Goal: Task Accomplishment & Management: Manage account settings

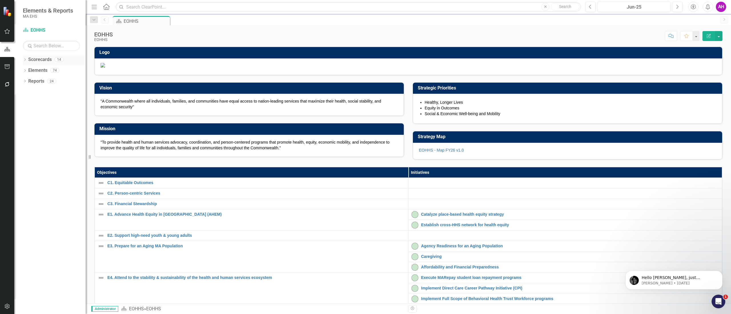
click at [25, 59] on icon "Dropdown" at bounding box center [25, 60] width 4 height 3
click at [27, 69] on icon "Dropdown" at bounding box center [28, 69] width 4 height 3
click at [41, 70] on link "EOHHS" at bounding box center [58, 70] width 54 height 7
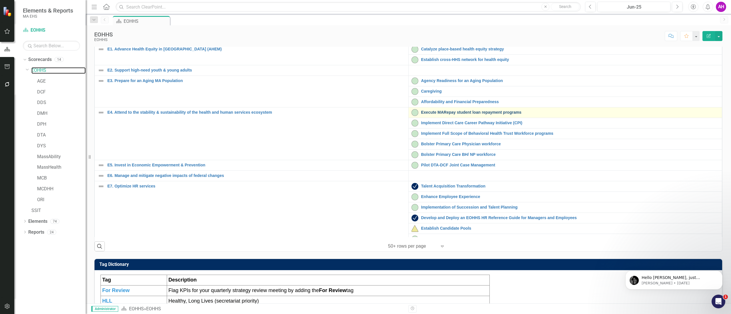
scroll to position [114, 0]
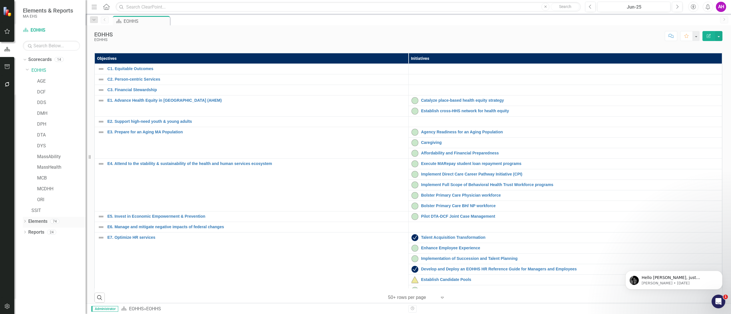
click at [23, 220] on div "Dropdown" at bounding box center [25, 222] width 4 height 5
click at [28, 255] on icon "Dropdown" at bounding box center [28, 254] width 4 height 3
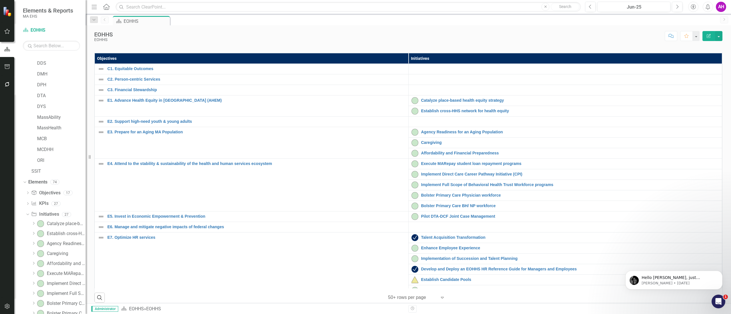
scroll to position [57, 0]
click at [51, 193] on div "Initiative Initiatives" at bounding box center [45, 196] width 28 height 9
click at [51, 197] on link "Initiative Initiatives" at bounding box center [45, 197] width 28 height 7
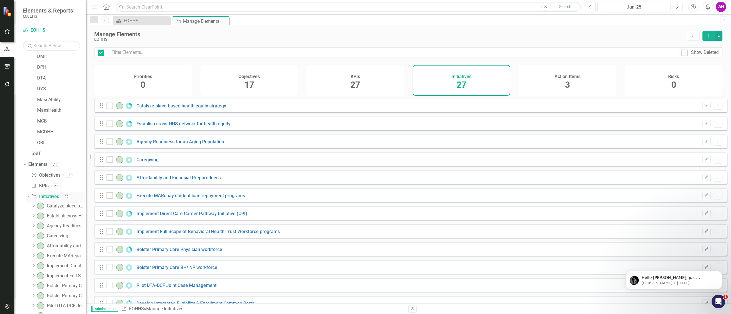
checkbox input "false"
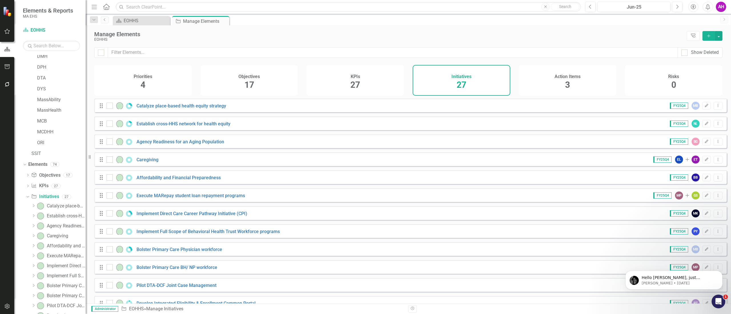
click at [710, 37] on icon "Add" at bounding box center [708, 36] width 5 height 4
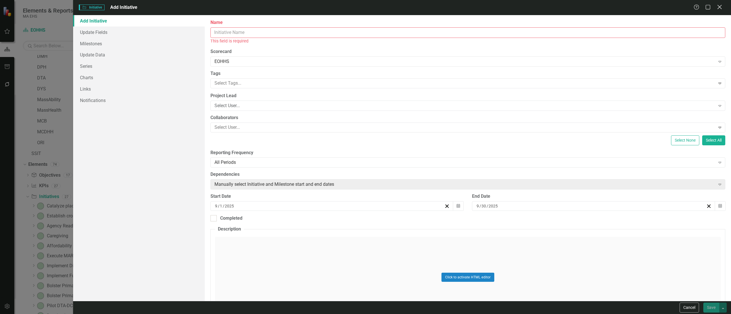
click at [717, 8] on icon "Close" at bounding box center [718, 6] width 7 height 5
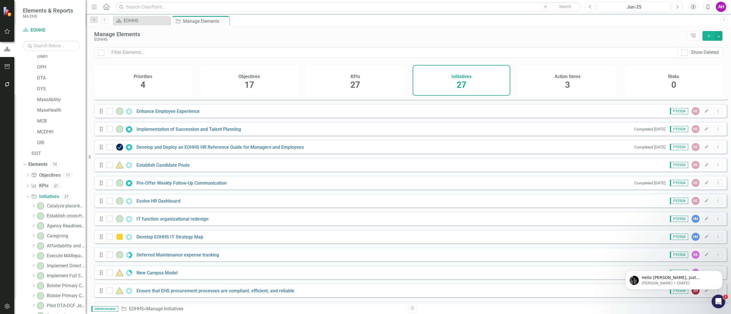
scroll to position [285, 0]
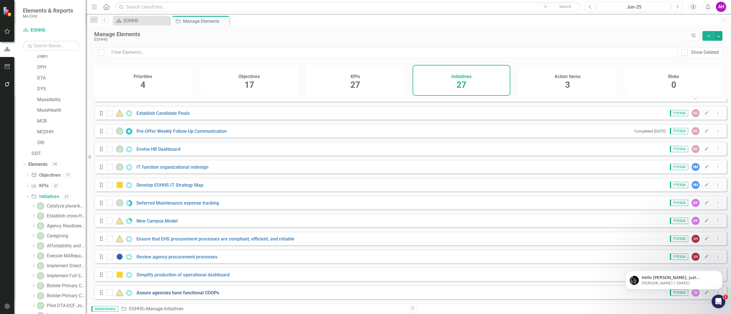
click at [153, 291] on link "Assure agencies have functional COOPs" at bounding box center [177, 292] width 82 height 5
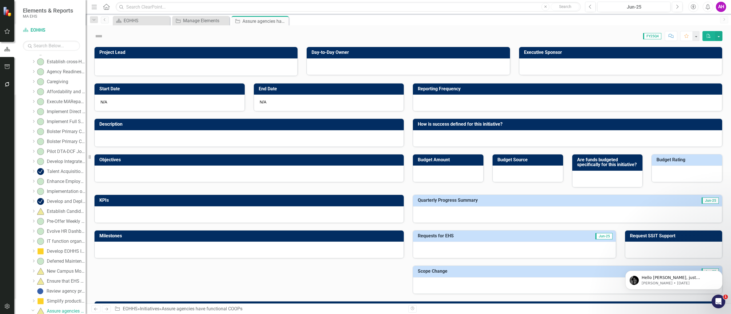
scroll to position [213, 0]
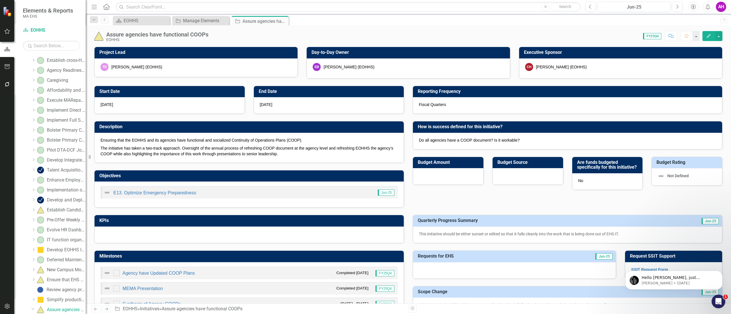
checkbox input "true"
click at [722, 272] on button "Dismiss notification" at bounding box center [720, 272] width 7 height 7
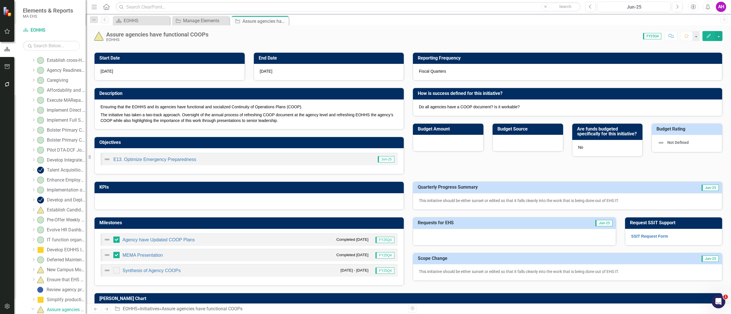
scroll to position [57, 0]
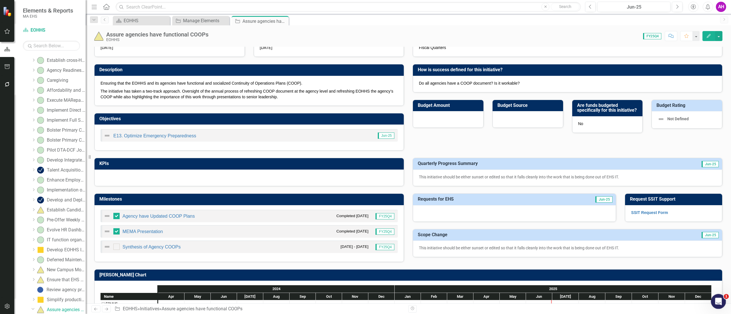
click at [715, 305] on div "Open Intercom Messenger" at bounding box center [717, 301] width 19 height 19
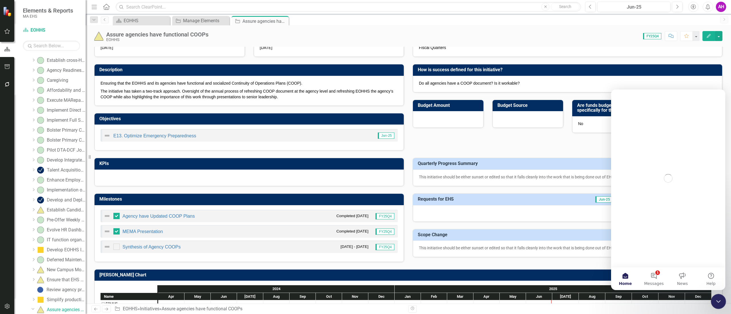
scroll to position [0, 0]
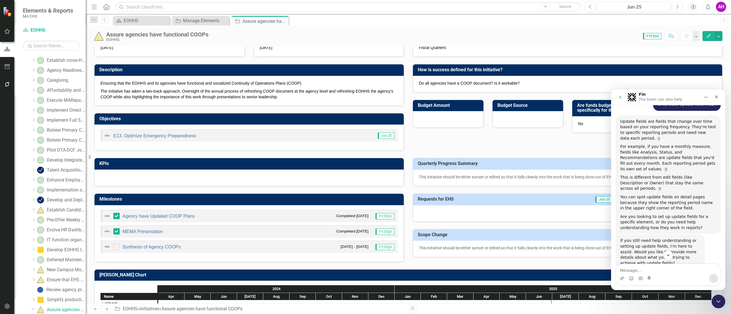
scroll to position [1940, 0]
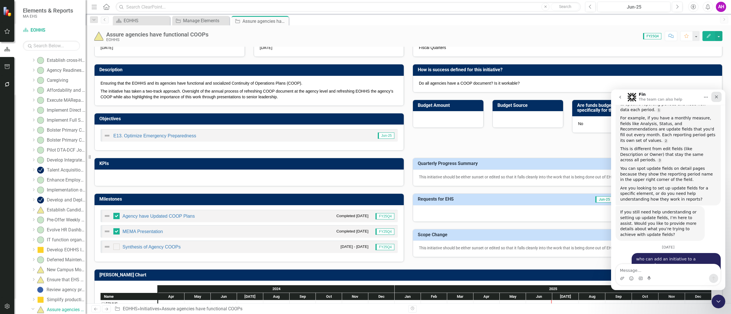
click at [718, 95] on div "Close" at bounding box center [716, 97] width 10 height 10
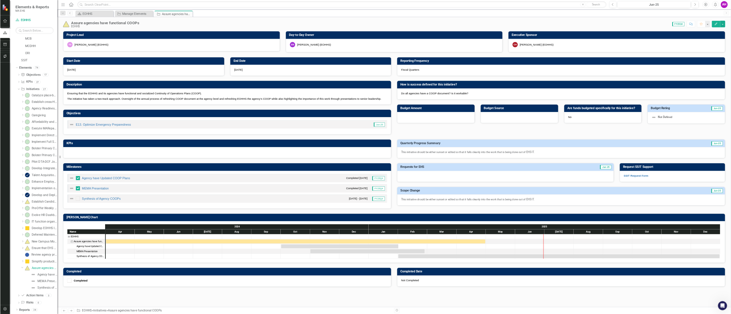
scroll to position [1986, 0]
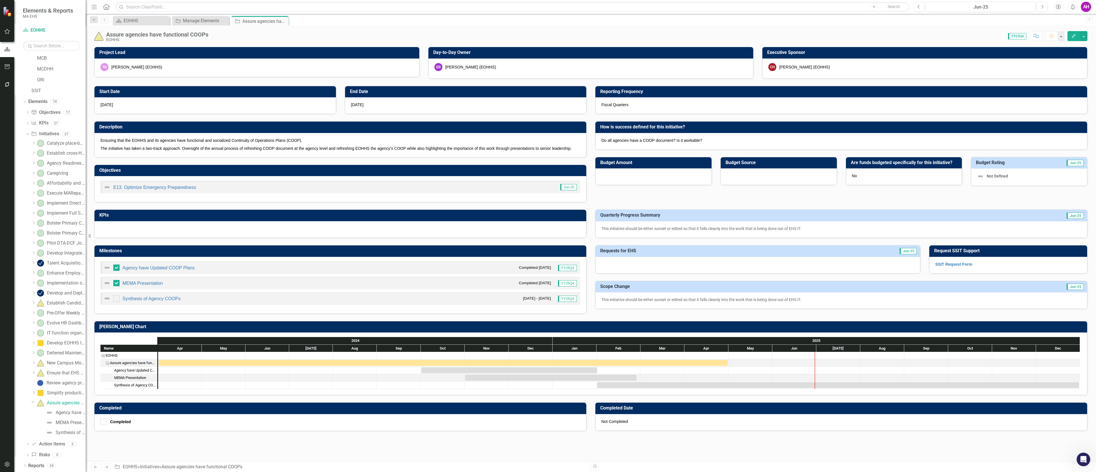
click at [544, 314] on div "Apr May Jun [DATE] Aug Sep Oct Nov Dec Jan Feb Mar Apr May Jun [DATE] Aug Sep O…" at bounding box center [619, 347] width 922 height 7
click at [730, 314] on div "Name EOHHS Assure agencies have functional COOPs Agency have Updated COOP Plans…" at bounding box center [590, 363] width 992 height 62
click at [730, 314] on div "Not Completed" at bounding box center [841, 422] width 492 height 17
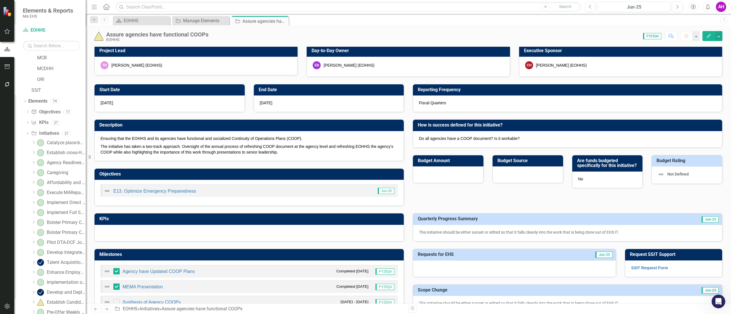
scroll to position [0, 0]
